Goal: Task Accomplishment & Management: Complete application form

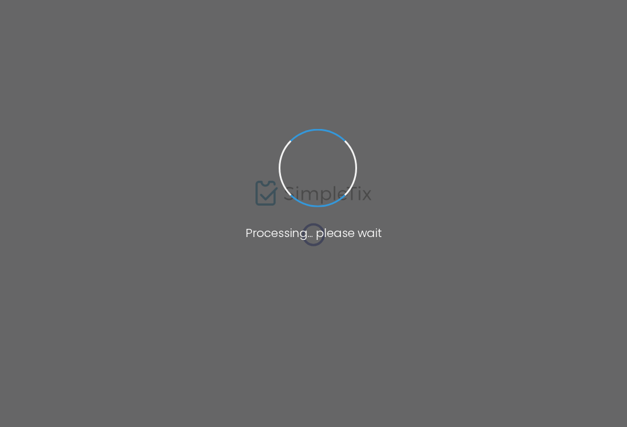
type input "United States"
type input "Colorado"
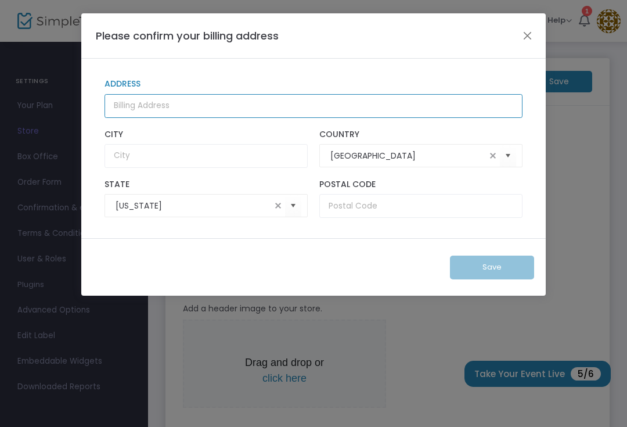
click at [292, 116] on input "Address" at bounding box center [314, 106] width 418 height 24
click at [284, 111] on input "Address" at bounding box center [314, 106] width 418 height 24
type input "610 S Alcott St"
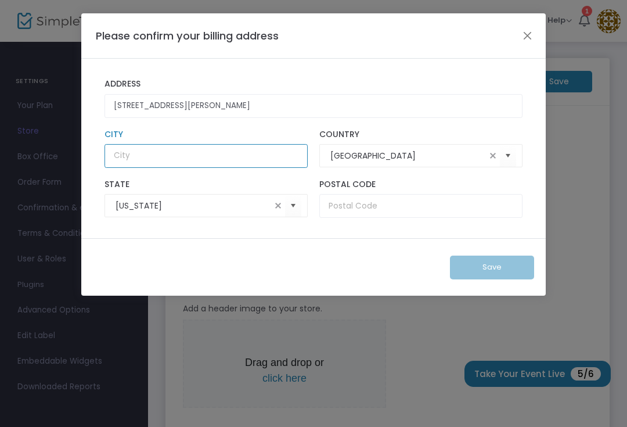
type input "Denver"
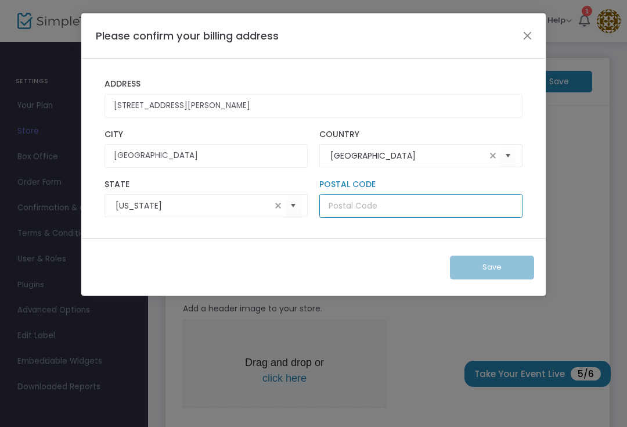
type input "80219"
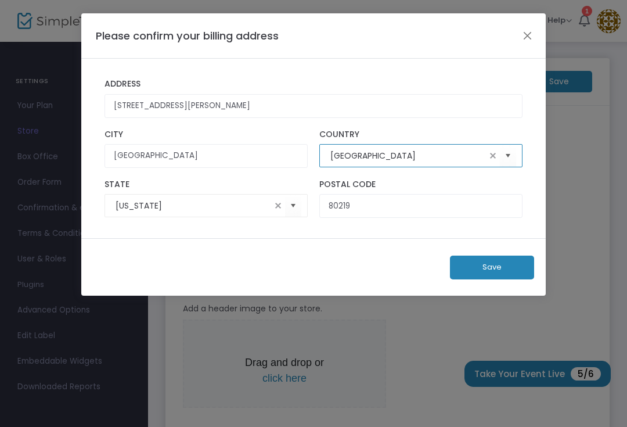
click at [503, 274] on button "Save" at bounding box center [492, 268] width 84 height 24
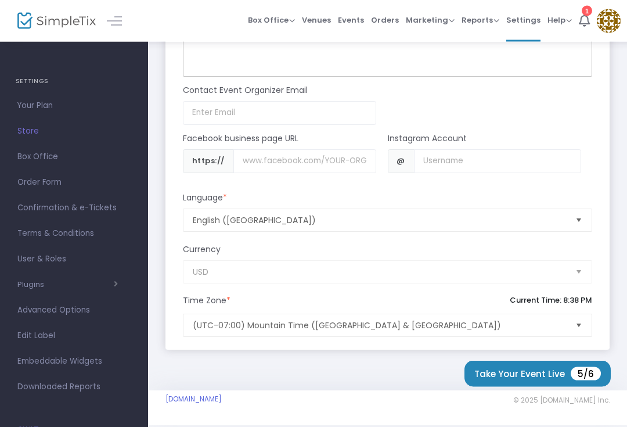
scroll to position [1050, 0]
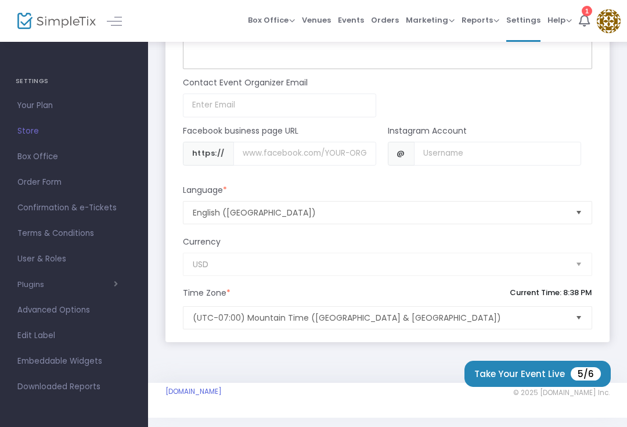
click at [356, 22] on span "Events" at bounding box center [351, 20] width 26 height 30
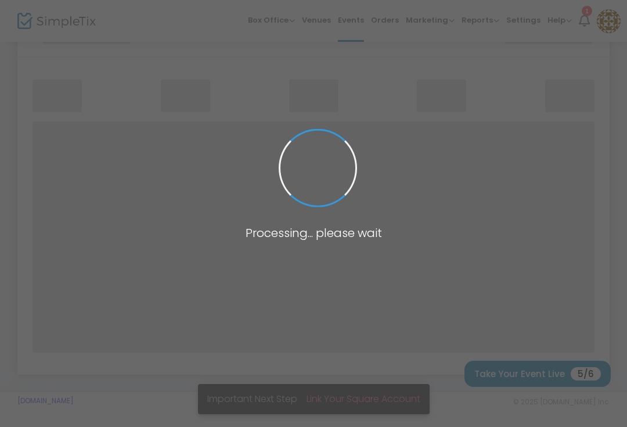
scroll to position [5, 0]
